Goal: Register for event/course

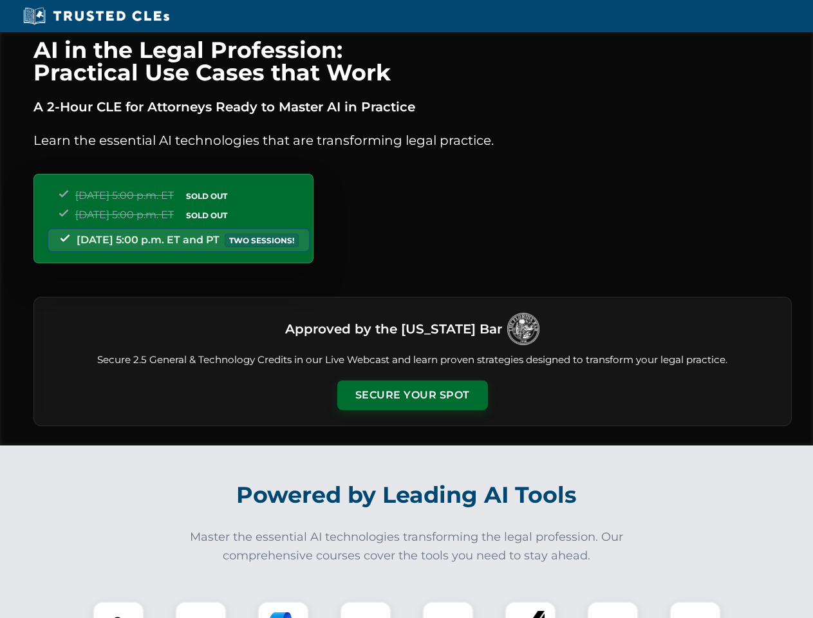
click at [412, 395] on button "Secure Your Spot" at bounding box center [412, 396] width 151 height 30
click at [118, 610] on img at bounding box center [118, 627] width 37 height 37
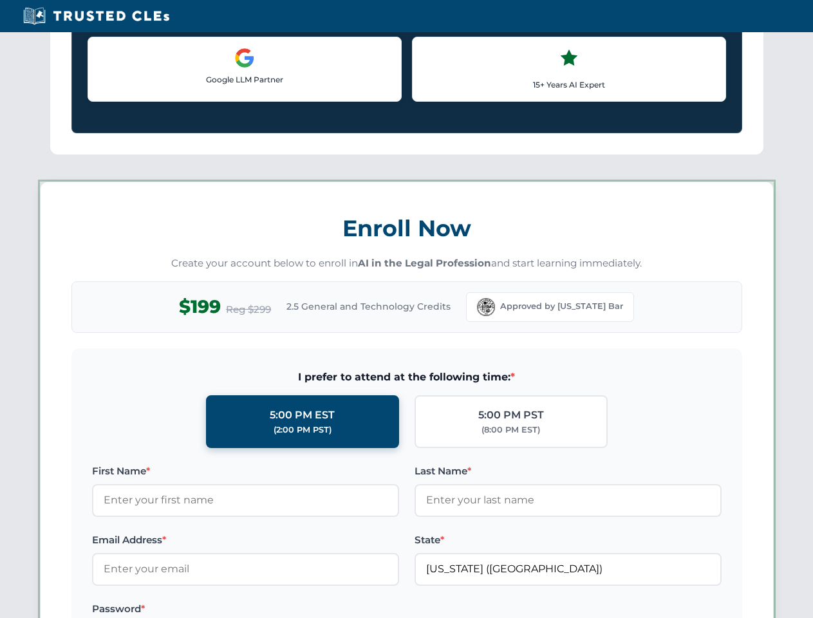
click at [366, 610] on label "Password *" at bounding box center [245, 608] width 307 height 15
